Goal: Transaction & Acquisition: Purchase product/service

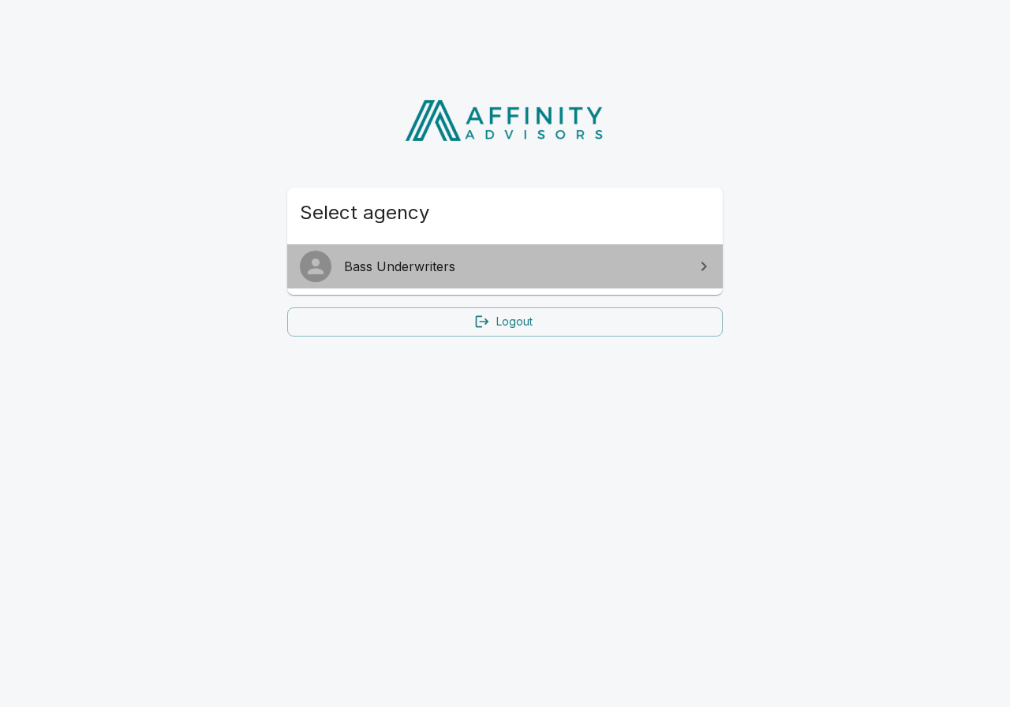
drag, startPoint x: 405, startPoint y: 271, endPoint x: 414, endPoint y: 271, distance: 9.5
click at [405, 271] on span "Bass Underwriters" at bounding box center [514, 266] width 341 height 19
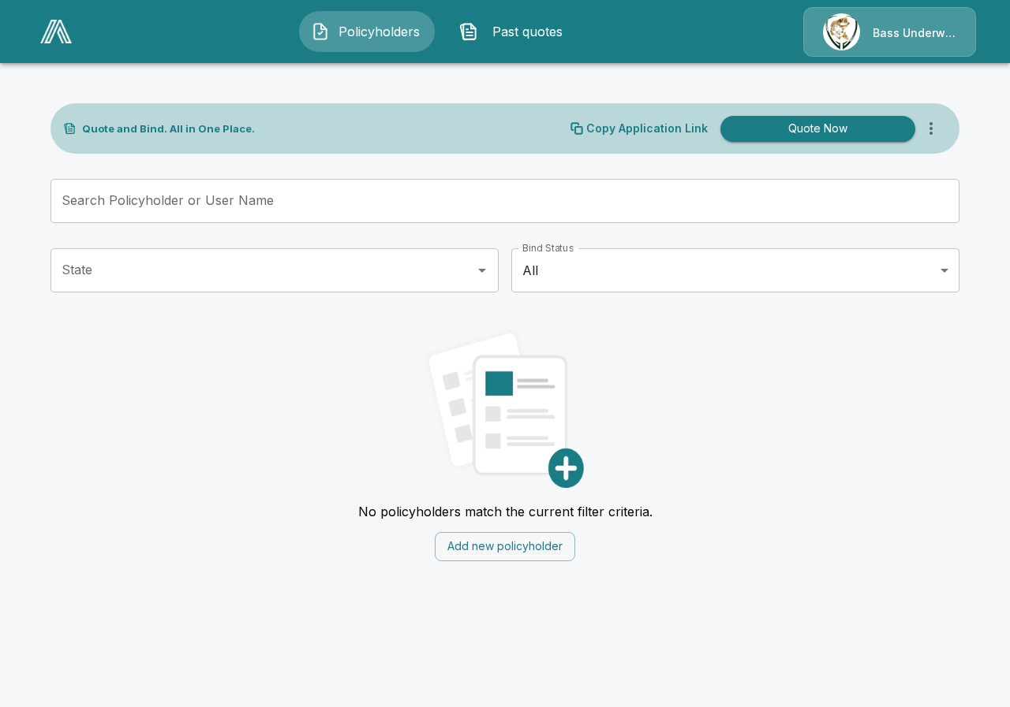
click at [117, 133] on p "Quote and Bind. All in One Place." at bounding box center [168, 129] width 173 height 10
click at [843, 129] on button "Quote Now" at bounding box center [817, 129] width 195 height 26
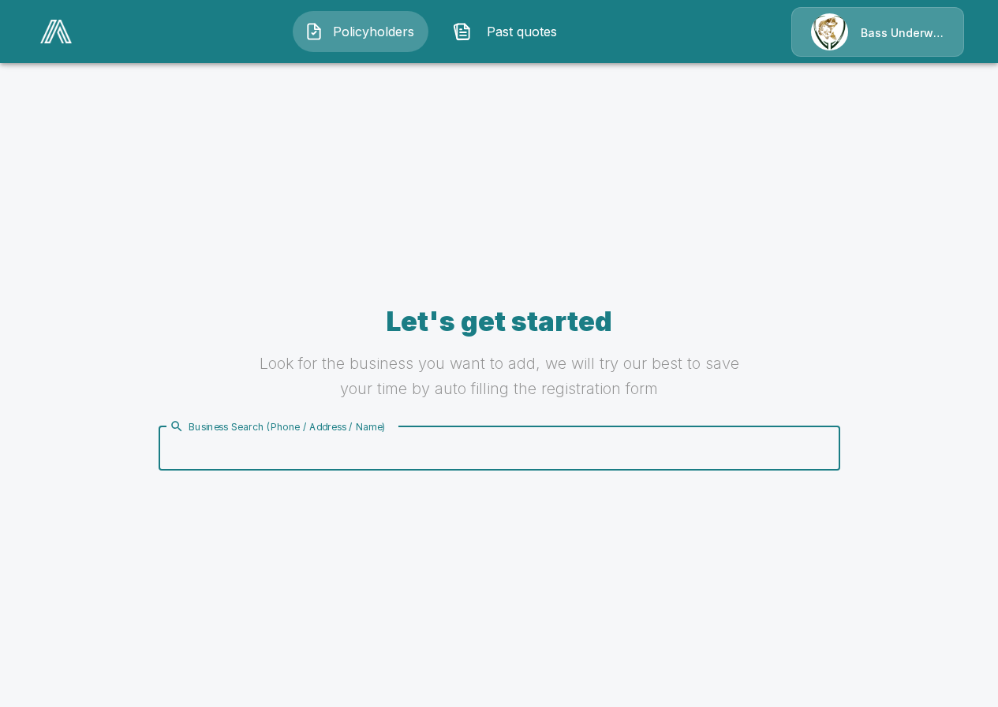
click at [405, 450] on input "Business Search (Phone / Address / Name)" at bounding box center [497, 449] width 662 height 30
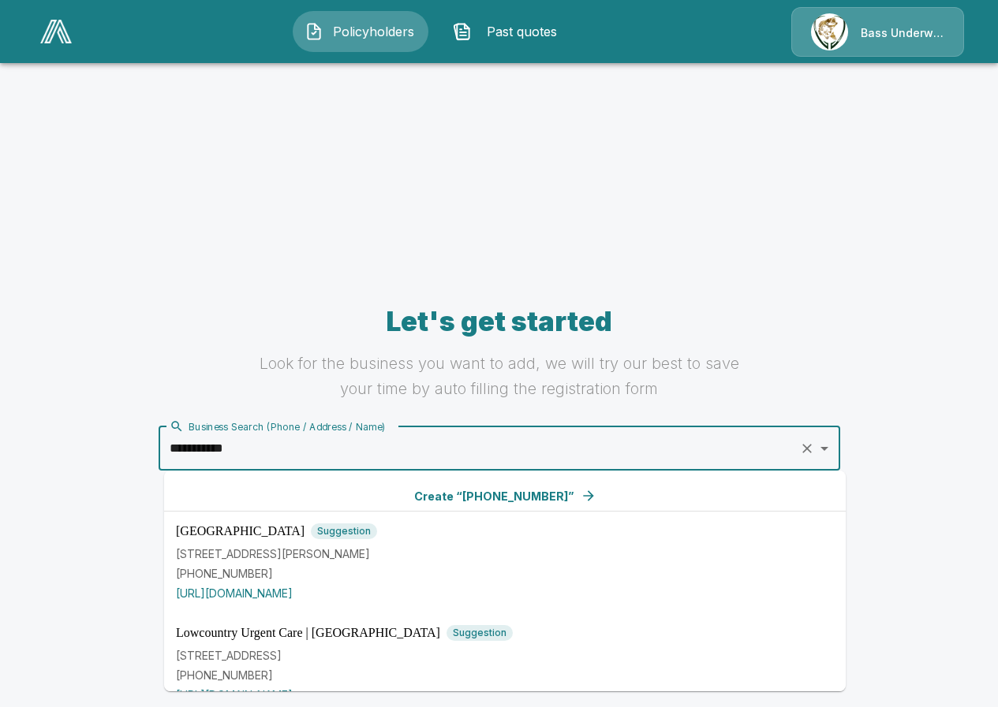
type input "**********"
